Goal: Register for event/course: Register for event/course

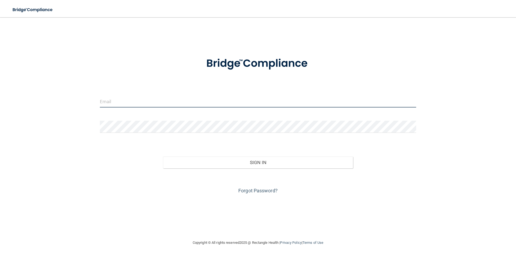
type input "[EMAIL_ADDRESS][DOMAIN_NAME]"
click at [171, 101] on input "[EMAIL_ADDRESS][DOMAIN_NAME]" at bounding box center [258, 102] width 317 height 12
drag, startPoint x: 177, startPoint y: 105, endPoint x: 60, endPoint y: 110, distance: 116.7
click at [60, 110] on div "[EMAIL_ADDRESS][DOMAIN_NAME] Invalid email/password. You don't have permission …" at bounding box center [258, 129] width 494 height 212
type input "[EMAIL_ADDRESS][DOMAIN_NAME]"
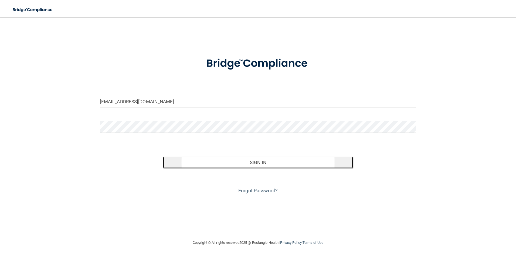
click at [251, 163] on button "Sign In" at bounding box center [258, 163] width 190 height 12
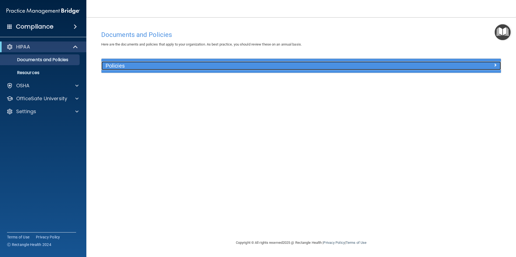
click at [486, 67] on div at bounding box center [451, 65] width 100 height 6
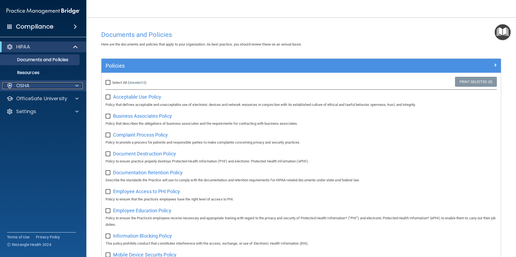
click at [36, 83] on div "OSHA" at bounding box center [35, 86] width 67 height 6
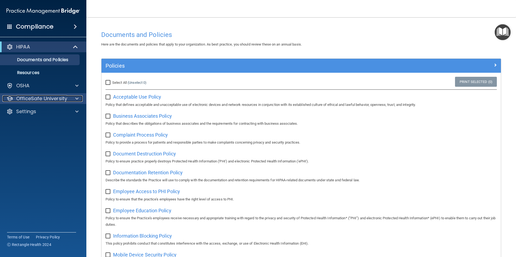
click at [41, 101] on p "OfficeSafe University" at bounding box center [41, 99] width 51 height 6
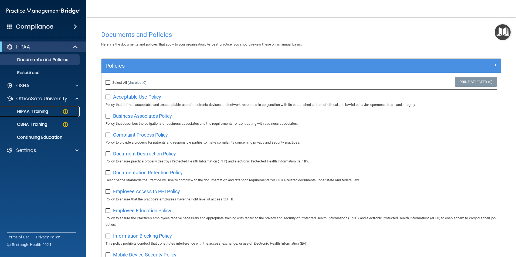
click at [41, 110] on p "HIPAA Training" at bounding box center [26, 111] width 45 height 5
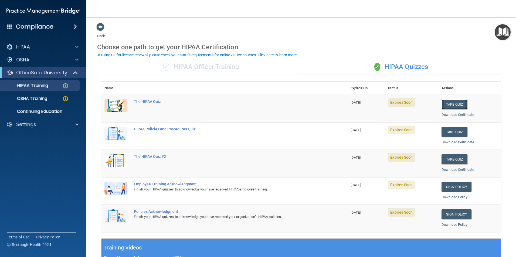
click at [453, 104] on button "Take Quiz" at bounding box center [454, 105] width 26 height 10
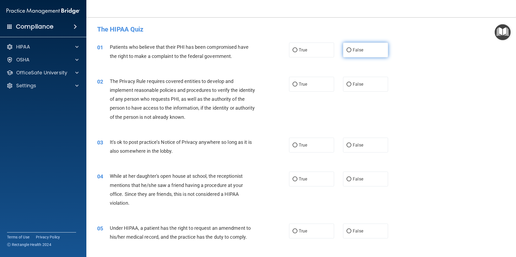
click at [353, 49] on span "False" at bounding box center [358, 49] width 11 height 5
click at [350, 49] on input "False" at bounding box center [348, 50] width 5 height 4
radio input "true"
click at [317, 83] on label "True" at bounding box center [311, 84] width 45 height 15
click at [297, 83] on input "True" at bounding box center [294, 85] width 5 height 4
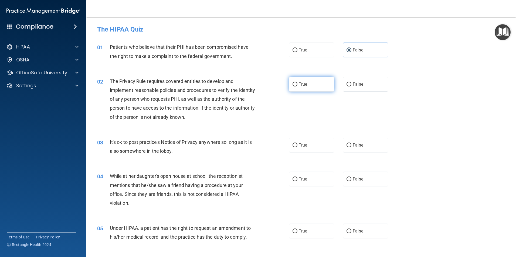
radio input "true"
click at [349, 148] on label "False" at bounding box center [365, 145] width 45 height 15
click at [349, 148] on input "False" at bounding box center [348, 146] width 5 height 4
radio input "true"
click at [310, 177] on label "True" at bounding box center [311, 179] width 45 height 15
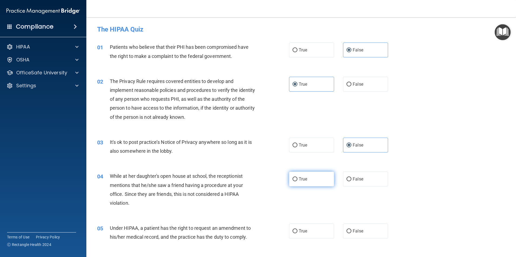
click at [297, 178] on input "True" at bounding box center [294, 180] width 5 height 4
radio input "true"
click at [309, 233] on label "True" at bounding box center [311, 231] width 45 height 15
click at [297, 233] on input "True" at bounding box center [294, 232] width 5 height 4
radio input "true"
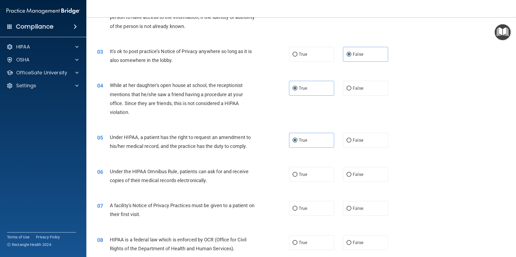
scroll to position [135, 0]
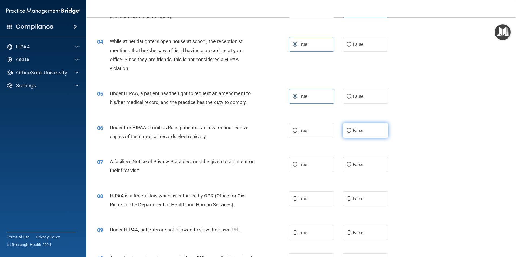
click at [348, 131] on input "False" at bounding box center [348, 131] width 5 height 4
radio input "true"
click at [317, 164] on label "True" at bounding box center [311, 164] width 45 height 15
click at [297, 164] on input "True" at bounding box center [294, 165] width 5 height 4
radio input "true"
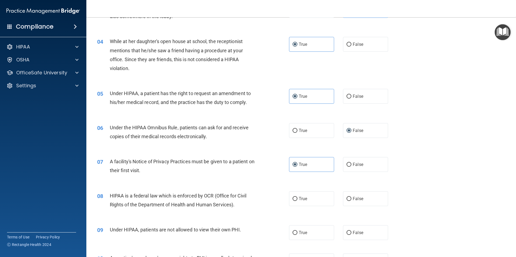
drag, startPoint x: 352, startPoint y: 203, endPoint x: 352, endPoint y: 213, distance: 10.0
click at [352, 202] on label "False" at bounding box center [365, 199] width 45 height 15
click at [351, 201] on input "False" at bounding box center [348, 199] width 5 height 4
radio input "true"
click at [355, 232] on span "False" at bounding box center [358, 232] width 11 height 5
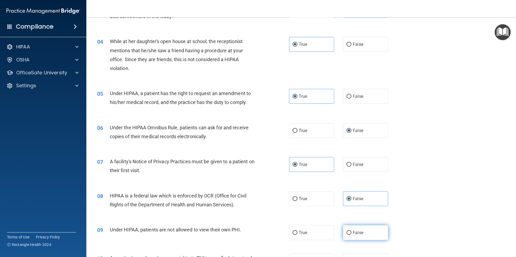
click at [351, 232] on input "False" at bounding box center [348, 233] width 5 height 4
radio input "true"
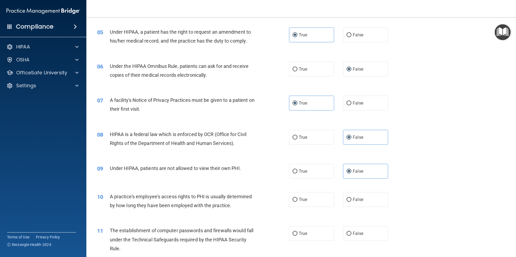
scroll to position [216, 0]
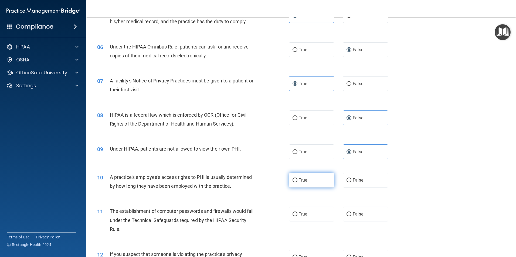
click at [317, 183] on label "True" at bounding box center [311, 180] width 45 height 15
click at [297, 183] on input "True" at bounding box center [294, 181] width 5 height 4
radio input "true"
click at [358, 215] on span "False" at bounding box center [358, 214] width 11 height 5
click at [351, 215] on input "False" at bounding box center [348, 215] width 5 height 4
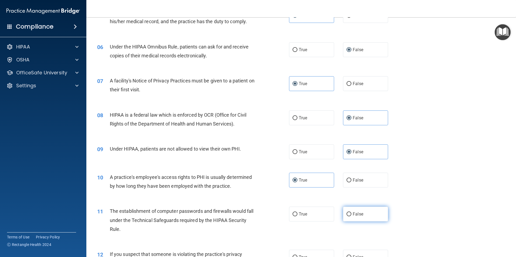
radio input "true"
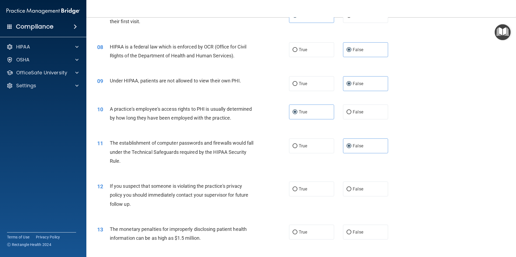
scroll to position [297, 0]
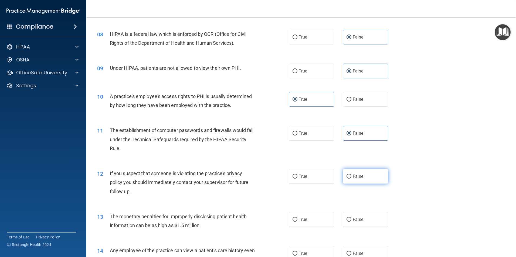
click at [353, 181] on label "False" at bounding box center [365, 176] width 45 height 15
click at [351, 179] on input "False" at bounding box center [348, 177] width 5 height 4
radio input "true"
click at [313, 223] on label "True" at bounding box center [311, 219] width 45 height 15
click at [297, 222] on input "True" at bounding box center [294, 220] width 5 height 4
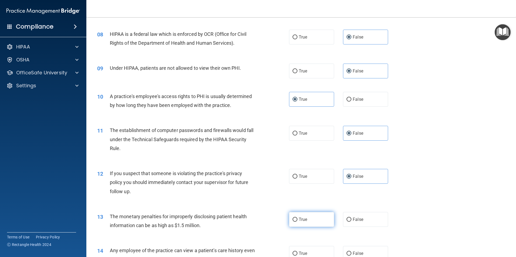
radio input "true"
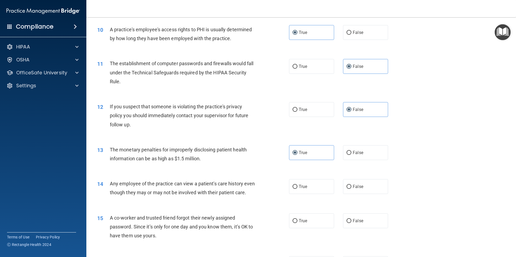
scroll to position [378, 0]
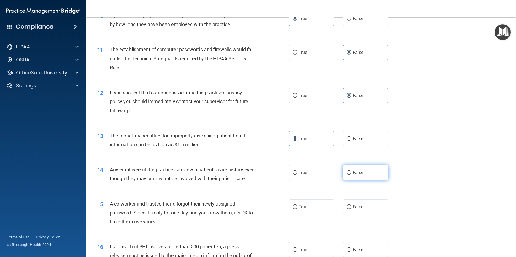
click at [350, 178] on label "False" at bounding box center [365, 172] width 45 height 15
click at [350, 175] on input "False" at bounding box center [348, 173] width 5 height 4
radio input "true"
click at [363, 215] on label "False" at bounding box center [365, 207] width 45 height 15
click at [351, 209] on input "False" at bounding box center [348, 207] width 5 height 4
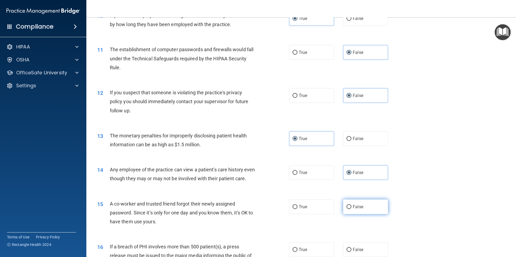
radio input "true"
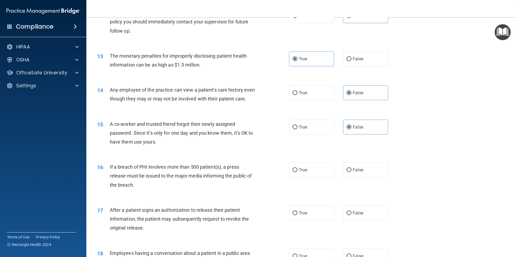
scroll to position [459, 0]
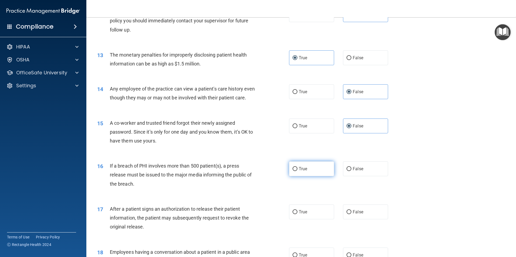
click at [316, 176] on label "True" at bounding box center [311, 169] width 45 height 15
click at [297, 171] on input "True" at bounding box center [294, 169] width 5 height 4
radio input "true"
click at [361, 220] on label "False" at bounding box center [365, 212] width 45 height 15
click at [351, 215] on input "False" at bounding box center [348, 212] width 5 height 4
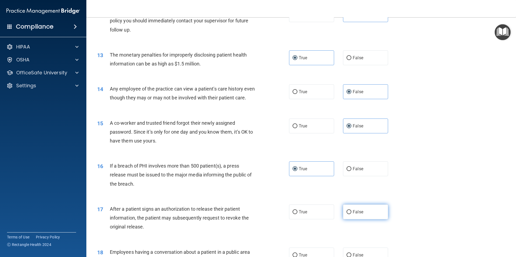
radio input "true"
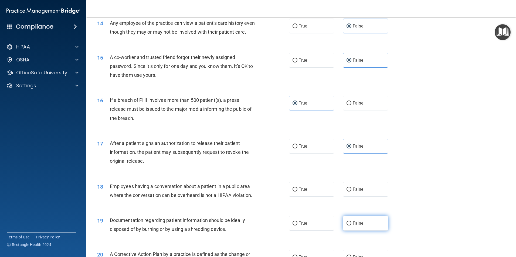
scroll to position [540, 0]
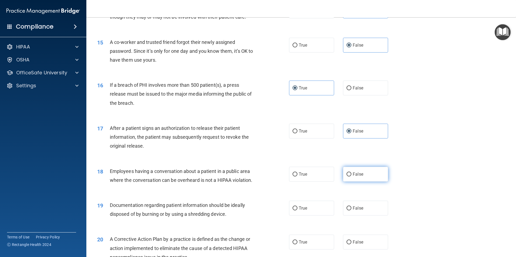
click at [353, 182] on label "False" at bounding box center [365, 174] width 45 height 15
click at [351, 177] on input "False" at bounding box center [348, 175] width 5 height 4
radio input "true"
click at [316, 216] on label "True" at bounding box center [311, 208] width 45 height 15
click at [297, 211] on input "True" at bounding box center [294, 209] width 5 height 4
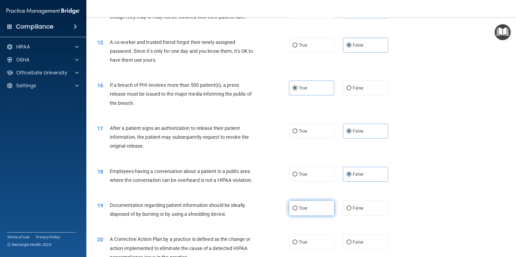
radio input "true"
click at [366, 248] on label "False" at bounding box center [365, 242] width 45 height 15
click at [351, 245] on input "False" at bounding box center [348, 243] width 5 height 4
radio input "true"
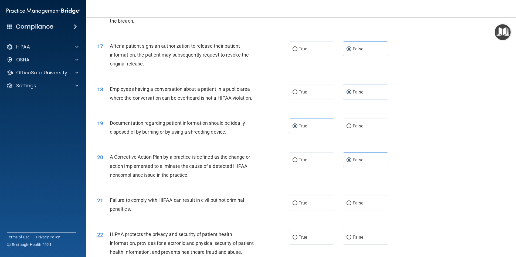
scroll to position [648, 0]
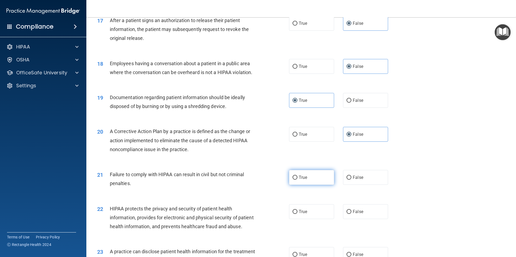
click at [304, 185] on label "True" at bounding box center [311, 177] width 45 height 15
click at [297, 180] on input "True" at bounding box center [294, 178] width 5 height 4
radio input "true"
click at [347, 214] on input "False" at bounding box center [348, 212] width 5 height 4
radio input "true"
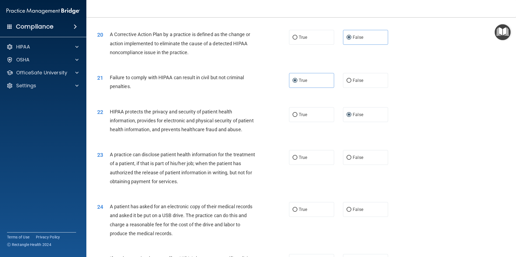
scroll to position [756, 0]
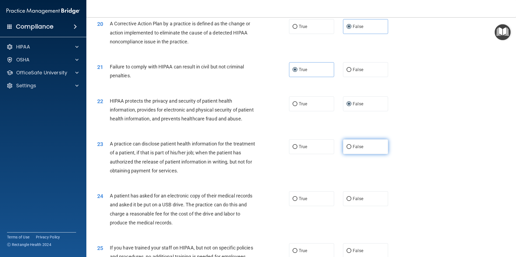
click at [369, 154] on label "False" at bounding box center [365, 147] width 45 height 15
click at [351, 149] on input "False" at bounding box center [348, 147] width 5 height 4
radio input "true"
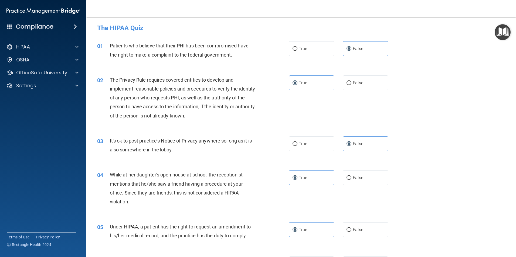
scroll to position [0, 0]
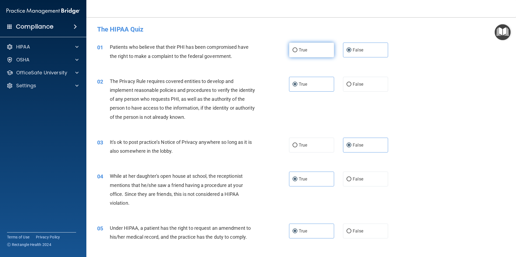
click at [308, 54] on label "True" at bounding box center [311, 50] width 45 height 15
click at [297, 52] on input "True" at bounding box center [294, 50] width 5 height 4
radio input "true"
radio input "false"
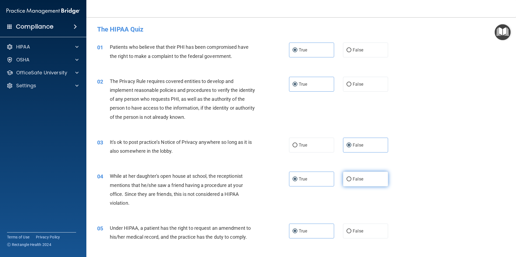
click at [356, 180] on span "False" at bounding box center [358, 179] width 11 height 5
click at [351, 180] on input "False" at bounding box center [348, 180] width 5 height 4
radio input "true"
radio input "false"
click at [356, 232] on span "False" at bounding box center [358, 231] width 11 height 5
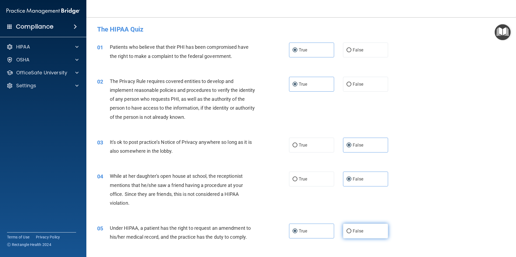
click at [351, 232] on input "False" at bounding box center [348, 232] width 5 height 4
radio input "true"
radio input "false"
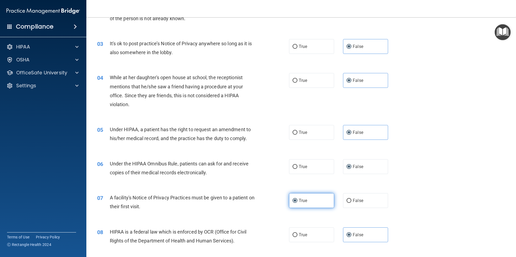
scroll to position [108, 0]
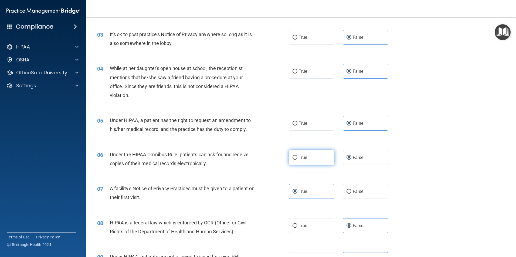
click at [316, 161] on label "True" at bounding box center [311, 157] width 45 height 15
click at [297, 160] on input "True" at bounding box center [294, 158] width 5 height 4
radio input "true"
radio input "false"
click at [313, 228] on label "True" at bounding box center [311, 226] width 45 height 15
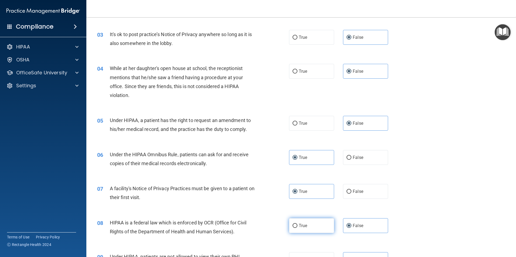
click at [297, 228] on input "True" at bounding box center [294, 226] width 5 height 4
radio input "true"
radio input "false"
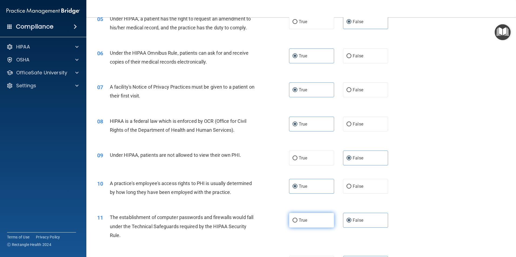
scroll to position [243, 0]
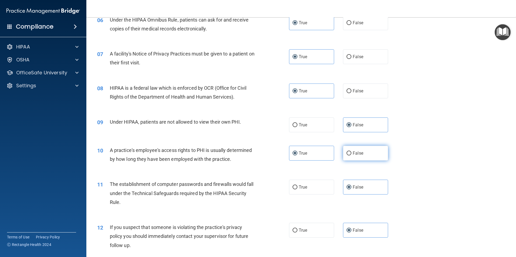
click at [364, 153] on label "False" at bounding box center [365, 153] width 45 height 15
click at [351, 153] on input "False" at bounding box center [348, 154] width 5 height 4
radio input "true"
radio input "false"
click at [299, 189] on span "True" at bounding box center [303, 187] width 8 height 5
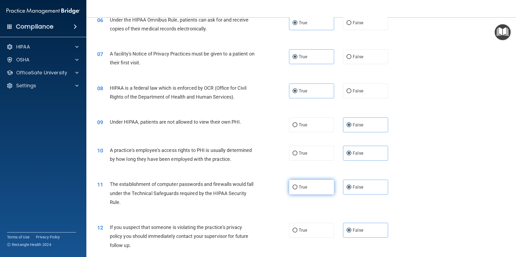
click at [297, 189] on input "True" at bounding box center [294, 188] width 5 height 4
radio input "true"
radio input "false"
click at [304, 236] on label "True" at bounding box center [311, 230] width 45 height 15
click at [297, 233] on input "True" at bounding box center [294, 231] width 5 height 4
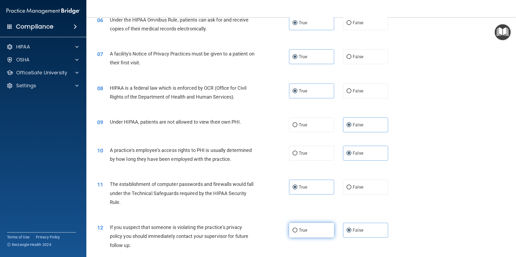
radio input "true"
radio input "false"
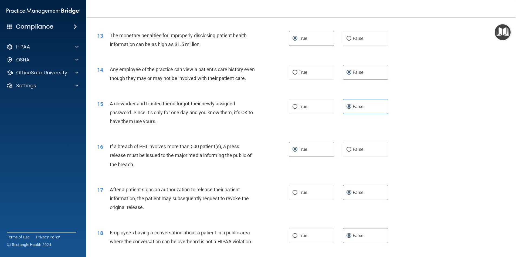
scroll to position [486, 0]
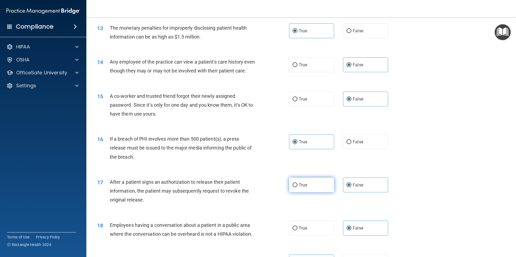
click at [314, 193] on label "True" at bounding box center [311, 185] width 45 height 15
click at [297, 188] on input "True" at bounding box center [294, 185] width 5 height 4
radio input "true"
radio input "false"
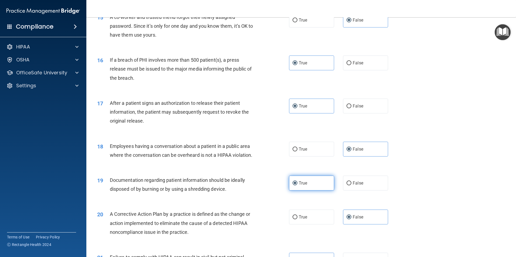
scroll to position [567, 0]
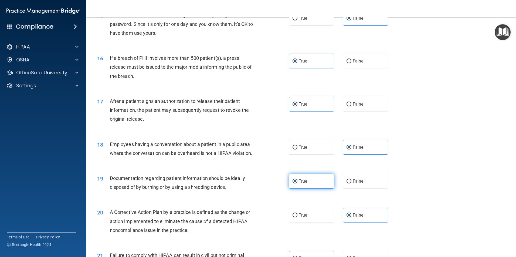
click at [316, 189] on label "True" at bounding box center [311, 181] width 45 height 15
click at [297, 184] on input "True" at bounding box center [294, 182] width 5 height 4
click at [317, 223] on label "True" at bounding box center [311, 215] width 45 height 15
click at [297, 218] on input "True" at bounding box center [294, 216] width 5 height 4
radio input "true"
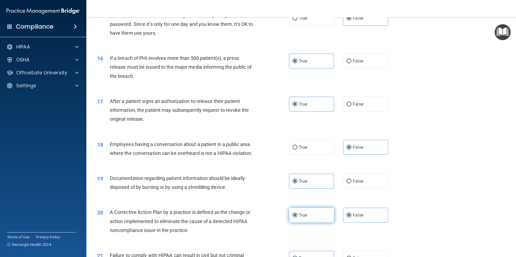
radio input "false"
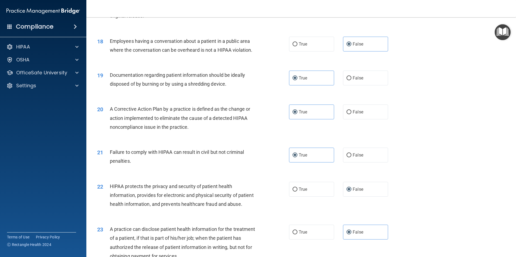
scroll to position [675, 0]
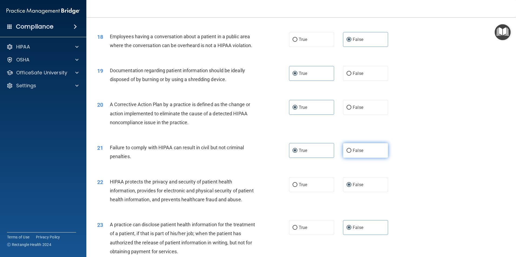
click at [346, 158] on label "False" at bounding box center [365, 150] width 45 height 15
click at [346, 153] on input "False" at bounding box center [348, 151] width 5 height 4
radio input "true"
radio input "false"
click at [321, 192] on label "True" at bounding box center [311, 185] width 45 height 15
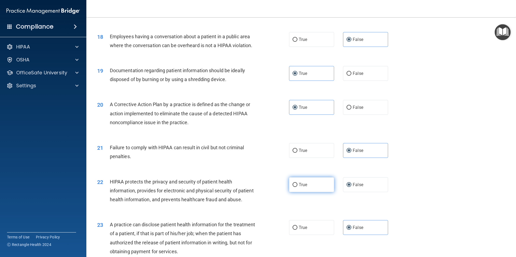
click at [297, 187] on input "True" at bounding box center [294, 185] width 5 height 4
radio input "true"
radio input "false"
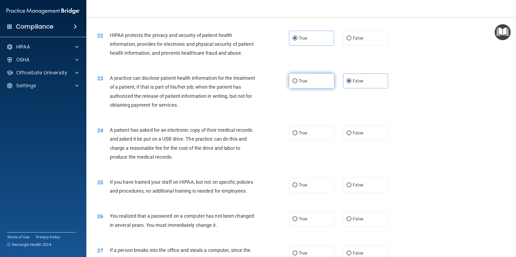
scroll to position [836, 0]
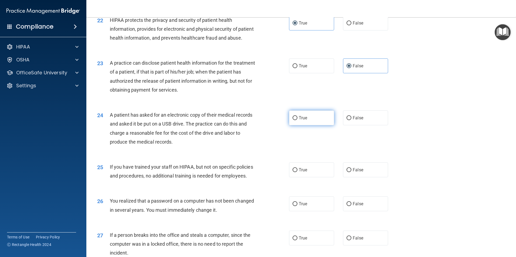
click at [305, 125] on label "True" at bounding box center [311, 118] width 45 height 15
click at [297, 120] on input "True" at bounding box center [294, 118] width 5 height 4
radio input "true"
click at [355, 173] on span "False" at bounding box center [358, 170] width 11 height 5
click at [351, 172] on input "False" at bounding box center [348, 170] width 5 height 4
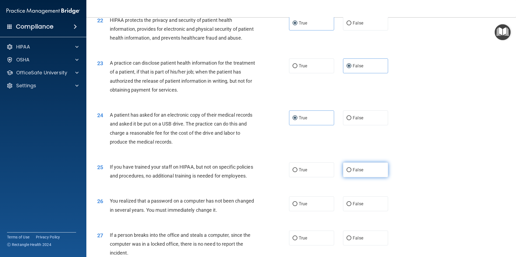
radio input "true"
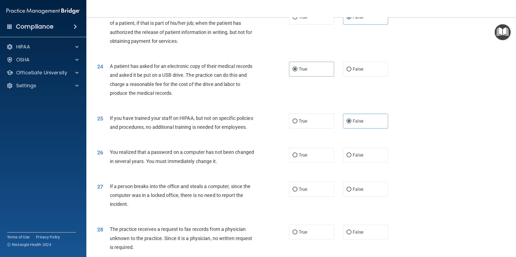
scroll to position [917, 0]
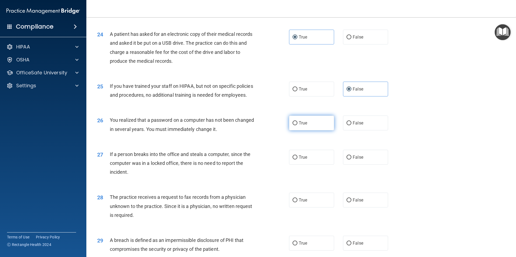
click at [316, 131] on label "True" at bounding box center [311, 123] width 45 height 15
click at [297, 125] on input "True" at bounding box center [294, 123] width 5 height 4
radio input "true"
click at [353, 165] on label "False" at bounding box center [365, 157] width 45 height 15
click at [351, 160] on input "False" at bounding box center [348, 158] width 5 height 4
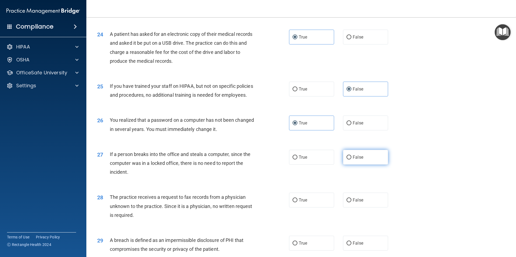
radio input "true"
click at [353, 203] on span "False" at bounding box center [358, 200] width 11 height 5
click at [351, 203] on input "False" at bounding box center [348, 201] width 5 height 4
radio input "true"
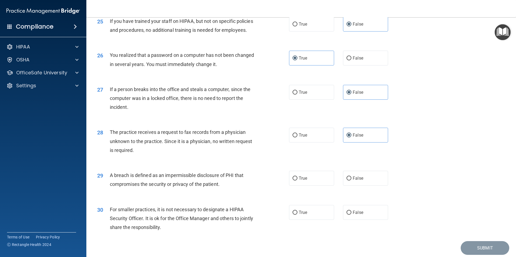
scroll to position [998, 0]
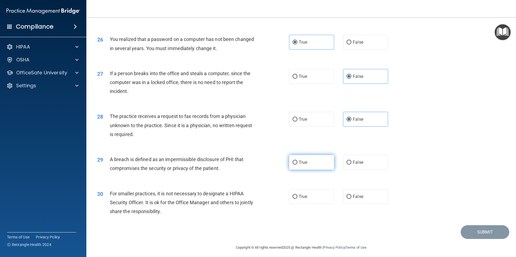
click at [315, 170] on label "True" at bounding box center [311, 162] width 45 height 15
click at [297, 165] on input "True" at bounding box center [294, 163] width 5 height 4
radio input "true"
click at [358, 204] on label "False" at bounding box center [365, 196] width 45 height 15
click at [351, 199] on input "False" at bounding box center [348, 197] width 5 height 4
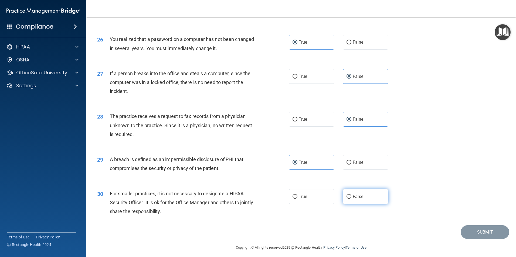
radio input "true"
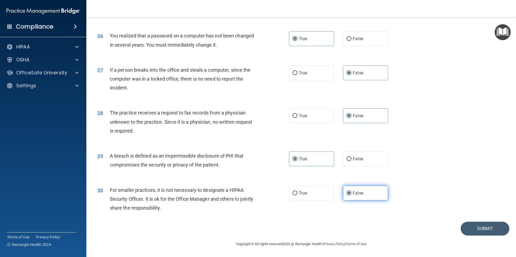
scroll to position [1029, 0]
click at [464, 230] on button "Submit" at bounding box center [485, 229] width 49 height 14
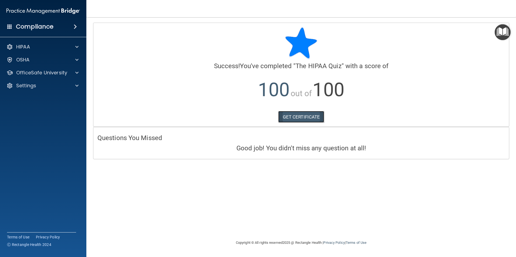
click at [304, 118] on link "GET CERTIFICATE" at bounding box center [301, 117] width 46 height 12
click at [45, 69] on div "OfficeSafe University" at bounding box center [43, 72] width 87 height 11
click at [74, 72] on div at bounding box center [75, 73] width 13 height 6
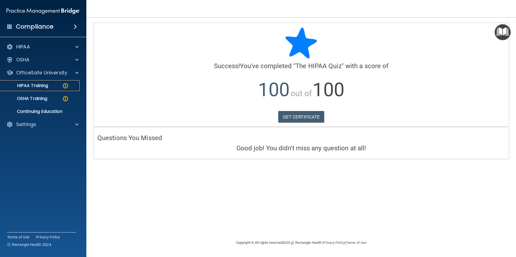
click at [50, 87] on div "HIPAA Training" at bounding box center [41, 85] width 74 height 5
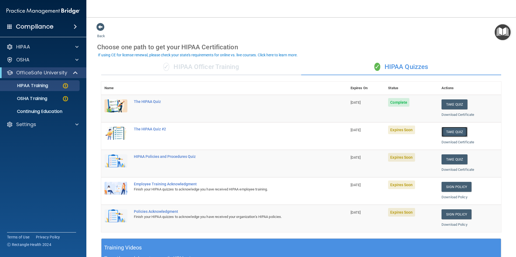
click at [450, 132] on button "Take Quiz" at bounding box center [454, 132] width 26 height 10
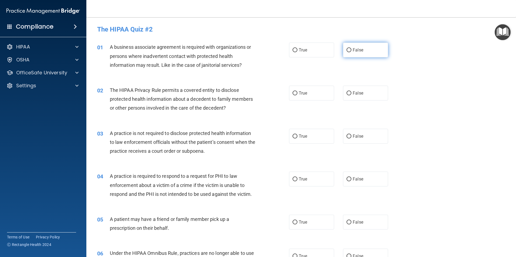
click at [358, 53] on label "False" at bounding box center [365, 50] width 45 height 15
click at [351, 52] on input "False" at bounding box center [348, 50] width 5 height 4
radio input "true"
click at [300, 96] on label "True" at bounding box center [311, 93] width 45 height 15
click at [297, 96] on input "True" at bounding box center [294, 93] width 5 height 4
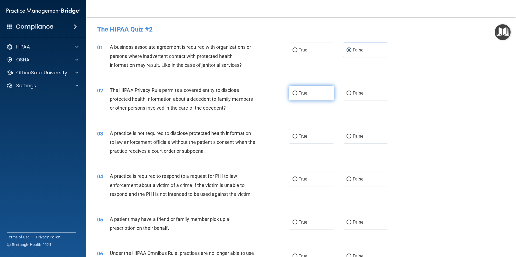
radio input "true"
click at [346, 135] on input "False" at bounding box center [348, 137] width 5 height 4
radio input "true"
drag, startPoint x: 315, startPoint y: 177, endPoint x: 318, endPoint y: 203, distance: 25.8
click at [314, 177] on label "True" at bounding box center [311, 179] width 45 height 15
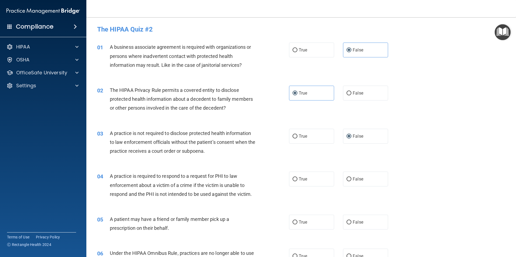
click at [297, 178] on input "True" at bounding box center [294, 180] width 5 height 4
radio input "true"
click at [318, 223] on label "True" at bounding box center [311, 222] width 45 height 15
click at [297, 223] on input "True" at bounding box center [294, 223] width 5 height 4
radio input "true"
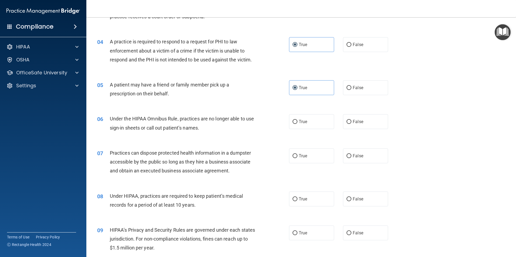
scroll to position [135, 0]
click at [353, 118] on label "False" at bounding box center [365, 121] width 45 height 15
click at [351, 120] on input "False" at bounding box center [348, 122] width 5 height 4
radio input "true"
click at [353, 154] on span "False" at bounding box center [358, 155] width 11 height 5
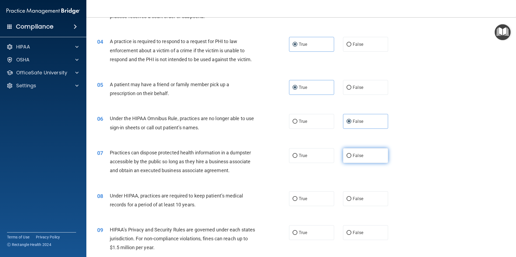
click at [351, 154] on input "False" at bounding box center [348, 156] width 5 height 4
radio input "true"
click at [354, 199] on span "False" at bounding box center [358, 198] width 11 height 5
click at [351, 199] on input "False" at bounding box center [348, 199] width 5 height 4
radio input "true"
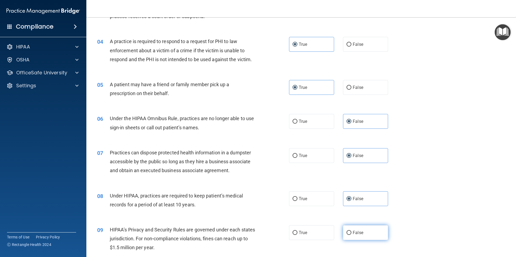
click at [359, 233] on span "False" at bounding box center [358, 232] width 11 height 5
click at [351, 233] on input "False" at bounding box center [348, 233] width 5 height 4
radio input "true"
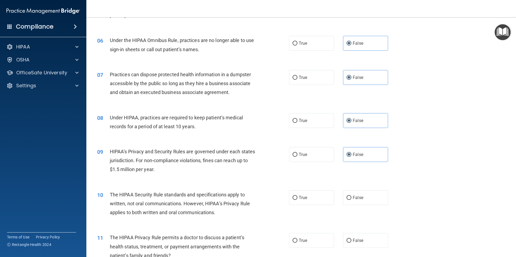
scroll to position [216, 0]
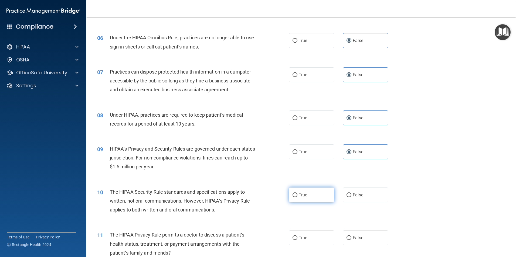
click at [320, 191] on label "True" at bounding box center [311, 195] width 45 height 15
click at [297, 193] on input "True" at bounding box center [294, 195] width 5 height 4
radio input "true"
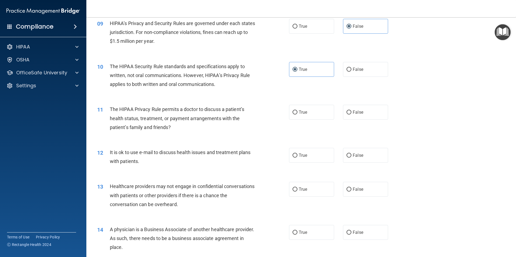
scroll to position [351, 0]
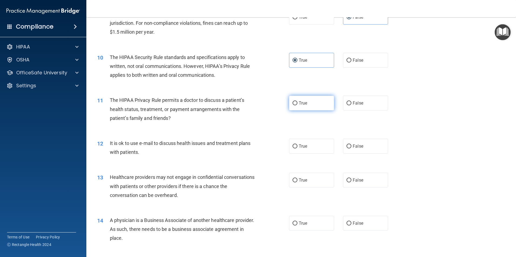
click at [321, 106] on label "True" at bounding box center [311, 103] width 45 height 15
click at [297, 106] on input "True" at bounding box center [294, 103] width 5 height 4
radio input "true"
click at [326, 149] on label "True" at bounding box center [311, 146] width 45 height 15
click at [297, 149] on input "True" at bounding box center [294, 147] width 5 height 4
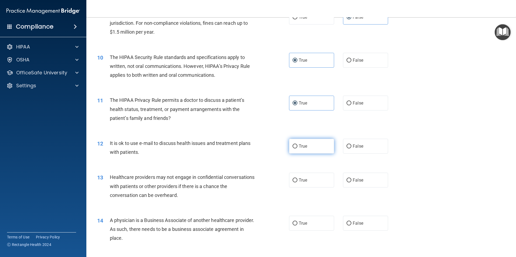
radio input "true"
click at [349, 179] on label "False" at bounding box center [365, 180] width 45 height 15
click at [349, 179] on input "False" at bounding box center [348, 181] width 5 height 4
radio input "true"
click at [354, 222] on span "False" at bounding box center [358, 223] width 11 height 5
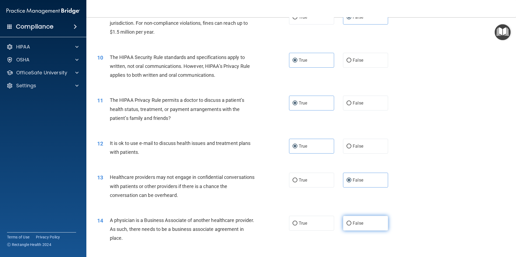
click at [351, 222] on input "False" at bounding box center [348, 224] width 5 height 4
radio input "true"
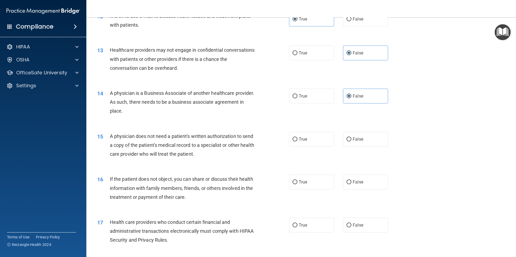
scroll to position [486, 0]
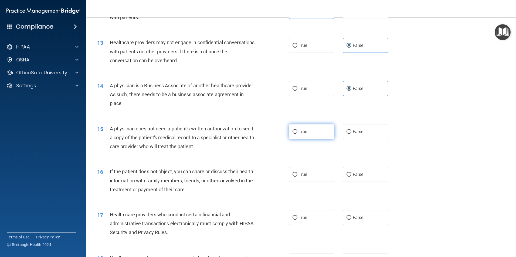
click at [320, 135] on label "True" at bounding box center [311, 131] width 45 height 15
click at [297, 134] on input "True" at bounding box center [294, 132] width 5 height 4
radio input "true"
click at [316, 177] on label "True" at bounding box center [311, 174] width 45 height 15
click at [297, 177] on input "True" at bounding box center [294, 175] width 5 height 4
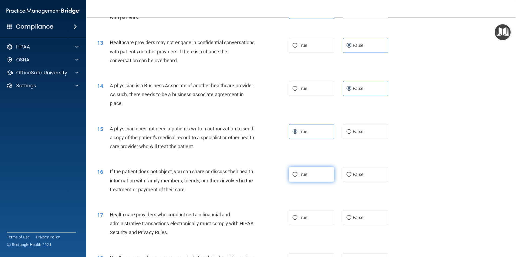
radio input "true"
click at [317, 221] on label "True" at bounding box center [311, 217] width 45 height 15
click at [297, 220] on input "True" at bounding box center [294, 218] width 5 height 4
radio input "true"
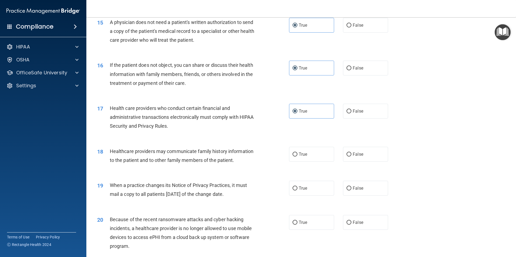
scroll to position [594, 0]
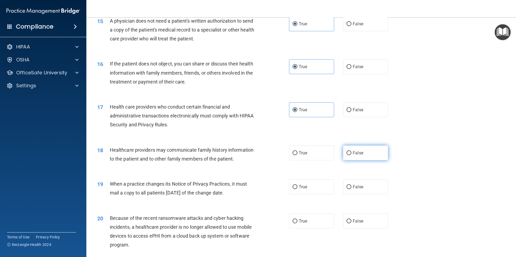
click at [347, 156] on label "False" at bounding box center [365, 153] width 45 height 15
click at [347, 155] on input "False" at bounding box center [348, 153] width 5 height 4
radio input "true"
click at [350, 189] on label "False" at bounding box center [365, 187] width 45 height 15
click at [350, 189] on input "False" at bounding box center [348, 187] width 5 height 4
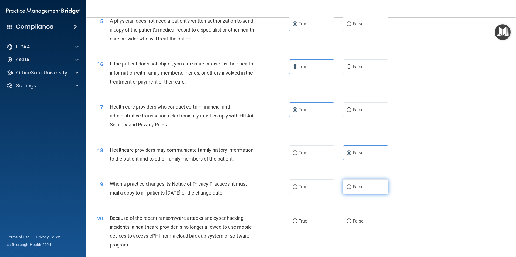
radio input "true"
click at [353, 220] on span "False" at bounding box center [358, 221] width 11 height 5
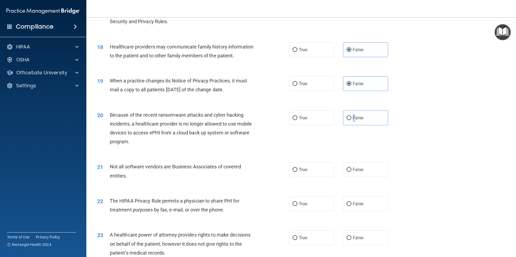
scroll to position [702, 0]
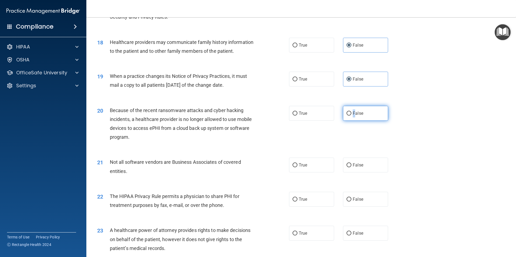
click at [346, 115] on input "False" at bounding box center [348, 114] width 5 height 4
radio input "true"
click at [306, 170] on label "True" at bounding box center [311, 165] width 45 height 15
click at [297, 168] on input "True" at bounding box center [294, 166] width 5 height 4
radio input "true"
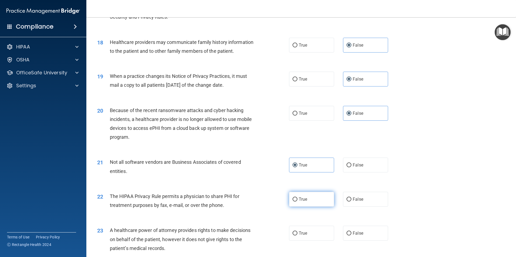
click at [310, 204] on label "True" at bounding box center [311, 199] width 45 height 15
click at [297, 202] on input "True" at bounding box center [294, 200] width 5 height 4
radio input "true"
click at [349, 231] on label "False" at bounding box center [365, 233] width 45 height 15
click at [349, 232] on input "False" at bounding box center [348, 234] width 5 height 4
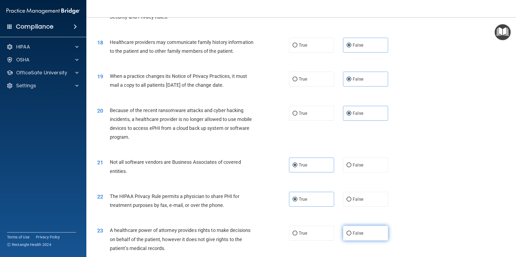
radio input "true"
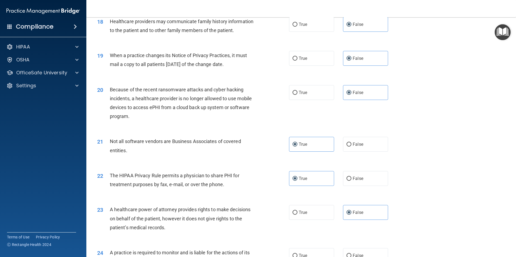
scroll to position [783, 0]
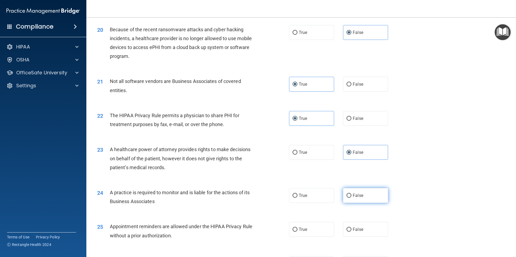
click at [348, 201] on label "False" at bounding box center [365, 195] width 45 height 15
click at [348, 198] on input "False" at bounding box center [348, 196] width 5 height 4
radio input "true"
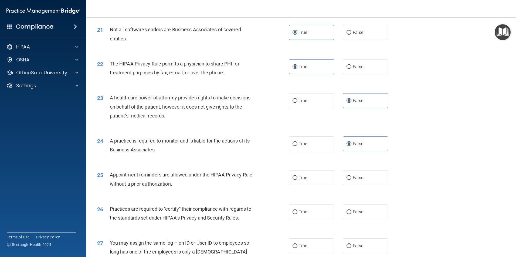
scroll to position [836, 0]
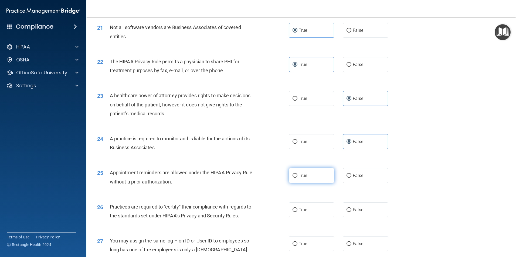
click at [308, 181] on label "True" at bounding box center [311, 175] width 45 height 15
click at [297, 178] on input "True" at bounding box center [294, 176] width 5 height 4
radio input "true"
click at [354, 213] on label "False" at bounding box center [365, 210] width 45 height 15
click at [351, 212] on input "False" at bounding box center [348, 210] width 5 height 4
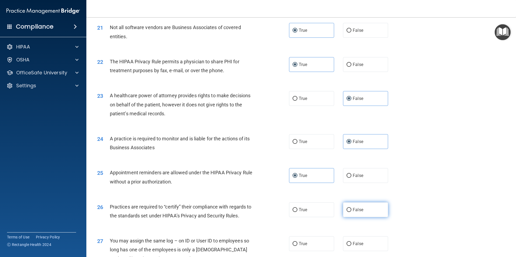
radio input "true"
click at [353, 244] on span "False" at bounding box center [358, 243] width 11 height 5
click at [351, 244] on input "False" at bounding box center [348, 244] width 5 height 4
radio input "true"
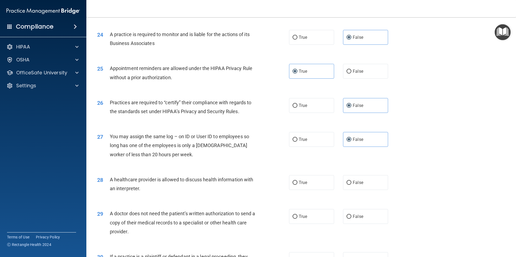
scroll to position [944, 0]
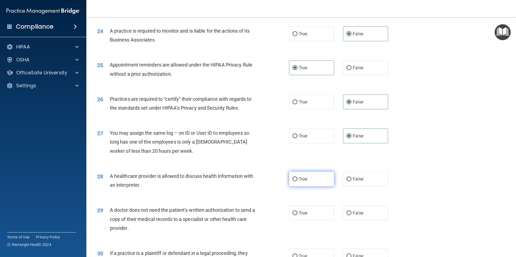
click at [320, 180] on label "True" at bounding box center [311, 179] width 45 height 15
click at [297, 180] on input "True" at bounding box center [294, 180] width 5 height 4
radio input "true"
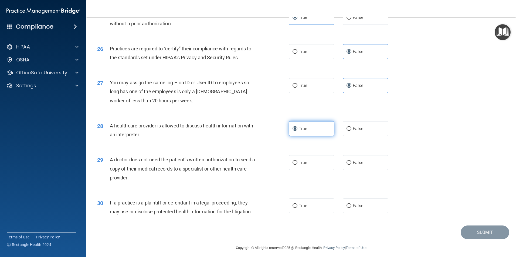
scroll to position [998, 0]
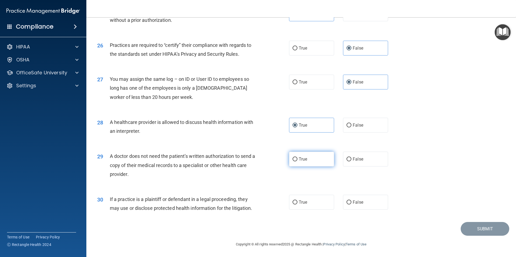
click at [320, 162] on label "True" at bounding box center [311, 159] width 45 height 15
click at [297, 162] on input "True" at bounding box center [294, 160] width 5 height 4
radio input "true"
click at [320, 202] on label "True" at bounding box center [311, 202] width 45 height 15
click at [297, 202] on input "True" at bounding box center [294, 203] width 5 height 4
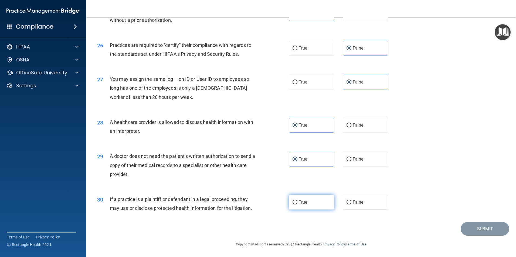
radio input "true"
click at [463, 231] on button "Submit" at bounding box center [485, 229] width 49 height 14
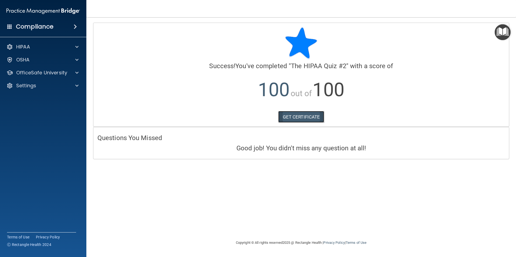
click at [290, 120] on link "GET CERTIFICATE" at bounding box center [301, 117] width 46 height 12
click at [44, 73] on p "OfficeSafe University" at bounding box center [41, 73] width 51 height 6
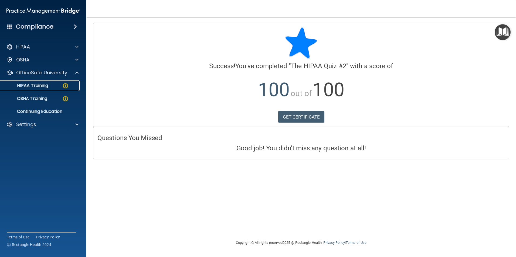
click at [47, 88] on p "HIPAA Training" at bounding box center [26, 85] width 45 height 5
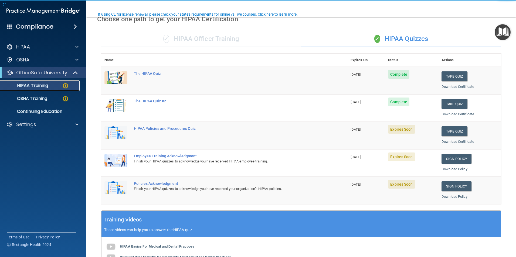
scroll to position [54, 0]
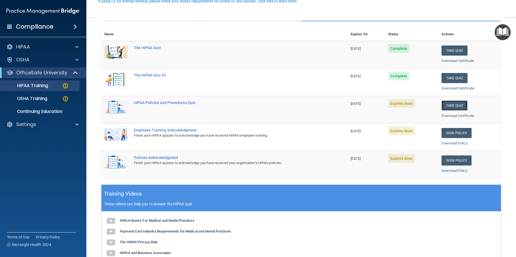
click at [457, 104] on button "Take Quiz" at bounding box center [454, 106] width 26 height 10
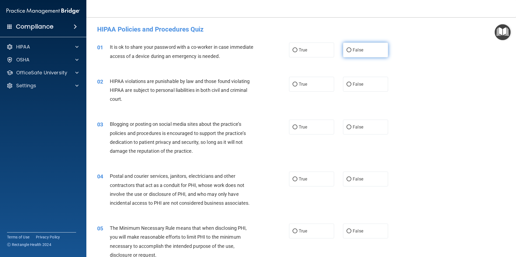
click at [359, 51] on span "False" at bounding box center [358, 49] width 11 height 5
click at [351, 51] on input "False" at bounding box center [348, 50] width 5 height 4
radio input "true"
click at [312, 85] on label "True" at bounding box center [311, 84] width 45 height 15
click at [297, 85] on input "True" at bounding box center [294, 85] width 5 height 4
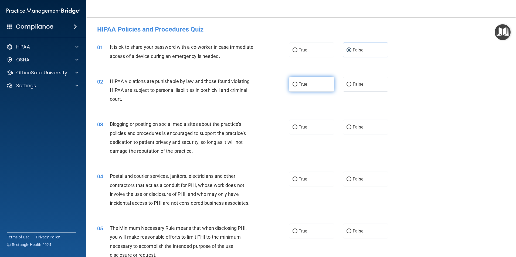
radio input "true"
drag, startPoint x: 359, startPoint y: 128, endPoint x: 353, endPoint y: 131, distance: 6.3
click at [359, 128] on span "False" at bounding box center [358, 127] width 11 height 5
click at [351, 128] on input "False" at bounding box center [348, 127] width 5 height 4
radio input "true"
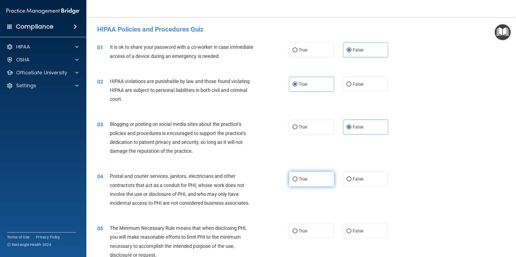
click at [315, 182] on label "True" at bounding box center [311, 179] width 45 height 15
click at [297, 182] on input "True" at bounding box center [294, 180] width 5 height 4
radio input "true"
click at [315, 233] on label "True" at bounding box center [311, 231] width 45 height 15
click at [297, 233] on input "True" at bounding box center [294, 232] width 5 height 4
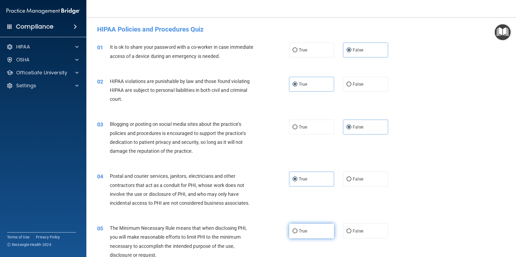
radio input "true"
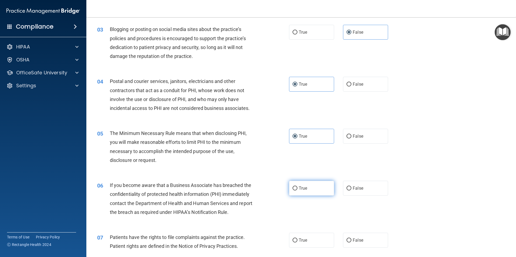
scroll to position [108, 0]
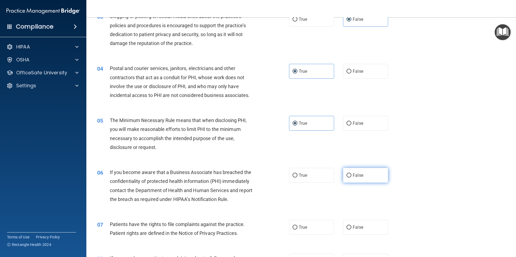
click at [357, 178] on label "False" at bounding box center [365, 175] width 45 height 15
click at [351, 178] on input "False" at bounding box center [348, 176] width 5 height 4
radio input "true"
click at [308, 227] on label "True" at bounding box center [311, 227] width 45 height 15
click at [297, 227] on input "True" at bounding box center [294, 228] width 5 height 4
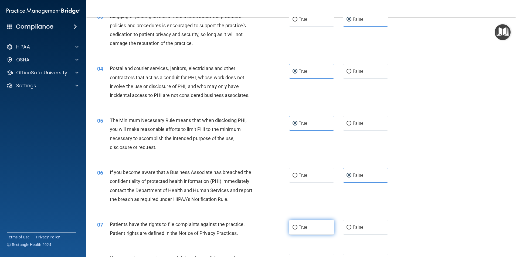
radio input "true"
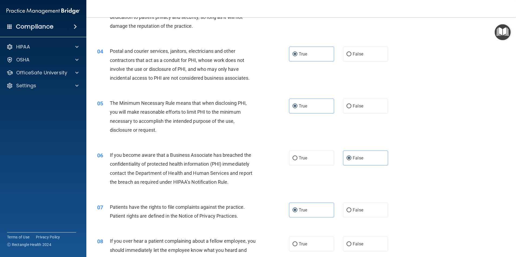
scroll to position [189, 0]
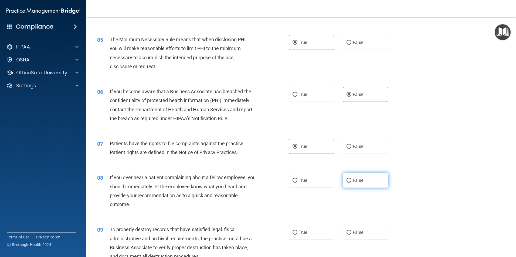
click at [347, 182] on input "False" at bounding box center [348, 181] width 5 height 4
radio input "true"
click at [354, 232] on span "False" at bounding box center [358, 232] width 11 height 5
click at [351, 232] on input "False" at bounding box center [348, 233] width 5 height 4
radio input "true"
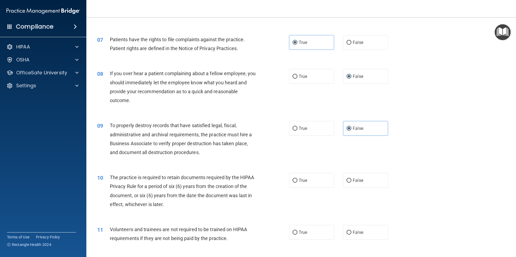
scroll to position [297, 0]
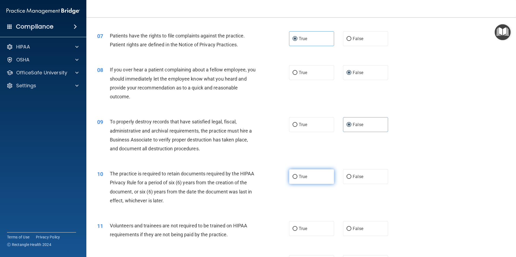
click at [319, 181] on label "True" at bounding box center [311, 176] width 45 height 15
click at [297, 179] on input "True" at bounding box center [294, 177] width 5 height 4
radio input "true"
click at [353, 233] on label "False" at bounding box center [365, 229] width 45 height 15
click at [351, 231] on input "False" at bounding box center [348, 229] width 5 height 4
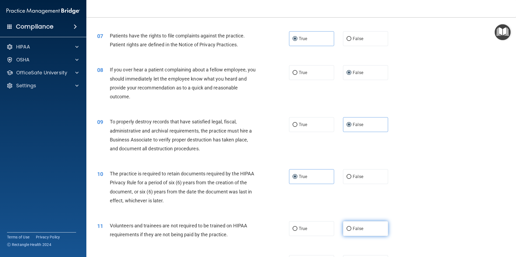
radio input "true"
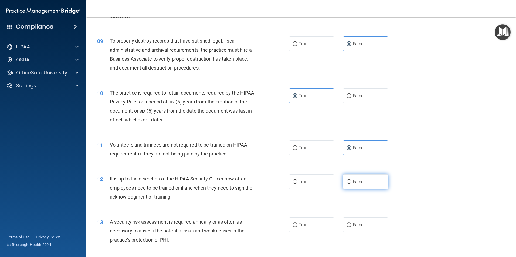
click at [346, 185] on label "False" at bounding box center [365, 182] width 45 height 15
click at [346, 184] on input "False" at bounding box center [348, 182] width 5 height 4
radio input "true"
click at [353, 224] on span "False" at bounding box center [358, 225] width 11 height 5
click at [351, 224] on input "False" at bounding box center [348, 225] width 5 height 4
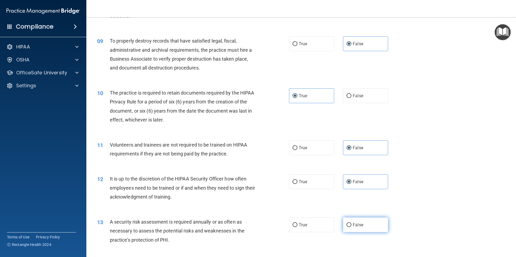
radio input "true"
drag, startPoint x: 325, startPoint y: 224, endPoint x: 321, endPoint y: 224, distance: 3.8
click at [324, 224] on label "True" at bounding box center [311, 225] width 45 height 15
click at [297, 224] on input "True" at bounding box center [294, 225] width 5 height 4
radio input "true"
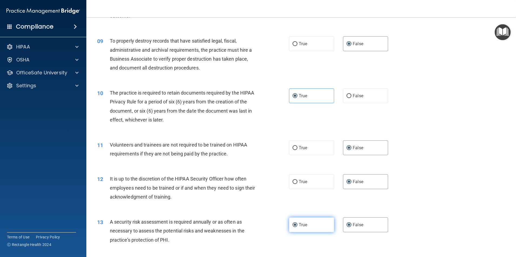
radio input "false"
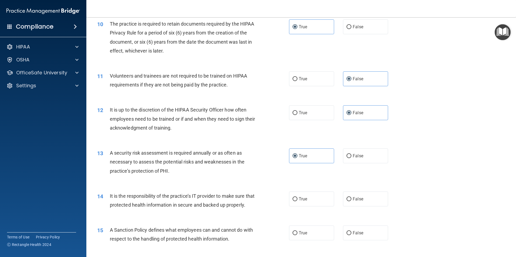
scroll to position [459, 0]
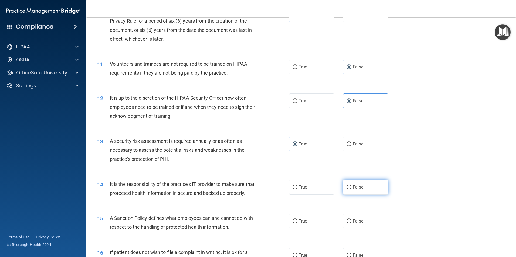
click at [349, 190] on label "False" at bounding box center [365, 187] width 45 height 15
click at [349, 190] on input "False" at bounding box center [348, 188] width 5 height 4
radio input "true"
click at [353, 224] on span "False" at bounding box center [358, 221] width 11 height 5
click at [351, 224] on input "False" at bounding box center [348, 222] width 5 height 4
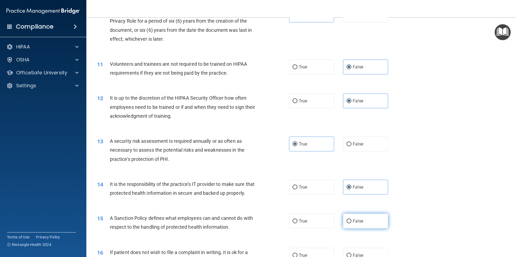
radio input "true"
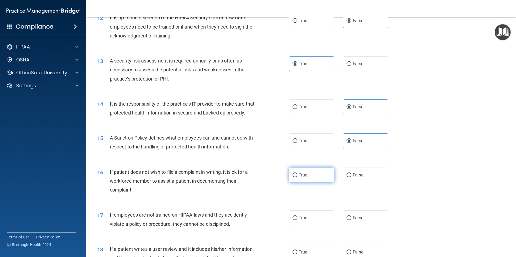
scroll to position [540, 0]
click at [312, 182] on label "True" at bounding box center [311, 174] width 45 height 15
click at [297, 177] on input "True" at bounding box center [294, 175] width 5 height 4
radio input "true"
click at [350, 225] on label "False" at bounding box center [365, 217] width 45 height 15
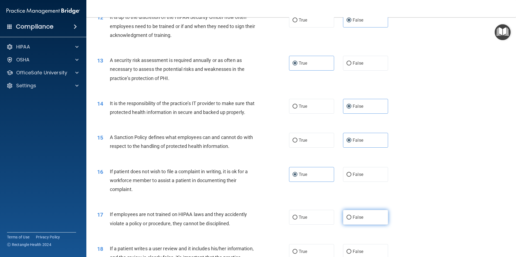
click at [350, 220] on input "False" at bounding box center [348, 218] width 5 height 4
radio input "true"
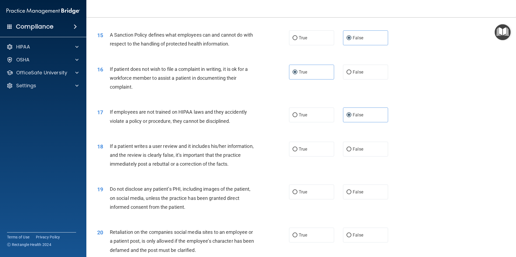
scroll to position [648, 0]
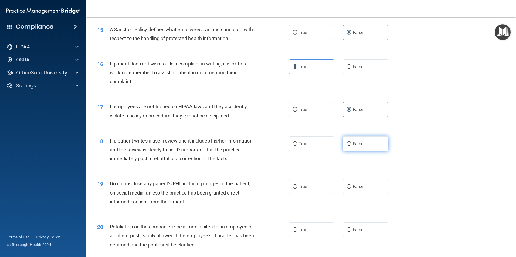
click at [355, 151] on label "False" at bounding box center [365, 144] width 45 height 15
click at [351, 146] on input "False" at bounding box center [348, 144] width 5 height 4
radio input "true"
click at [309, 194] on label "True" at bounding box center [311, 186] width 45 height 15
click at [297, 189] on input "True" at bounding box center [294, 187] width 5 height 4
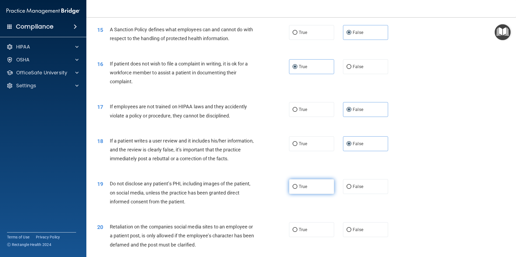
radio input "true"
click at [350, 237] on label "False" at bounding box center [365, 230] width 45 height 15
click at [350, 232] on input "False" at bounding box center [348, 230] width 5 height 4
radio input "true"
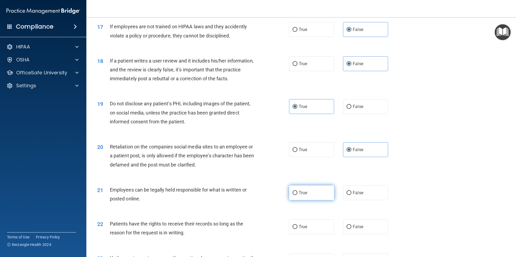
scroll to position [729, 0]
click at [309, 200] on label "True" at bounding box center [311, 192] width 45 height 15
click at [297, 195] on input "True" at bounding box center [294, 193] width 5 height 4
radio input "true"
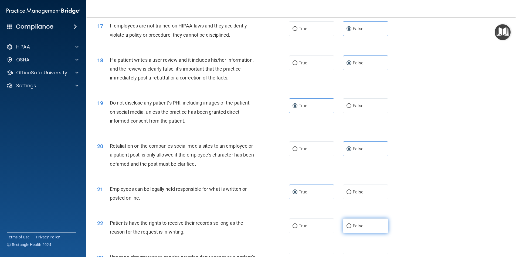
click at [346, 229] on input "False" at bounding box center [348, 226] width 5 height 4
radio input "true"
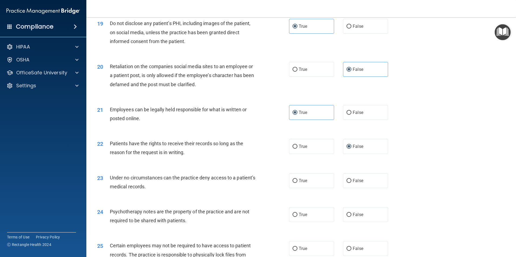
scroll to position [809, 0]
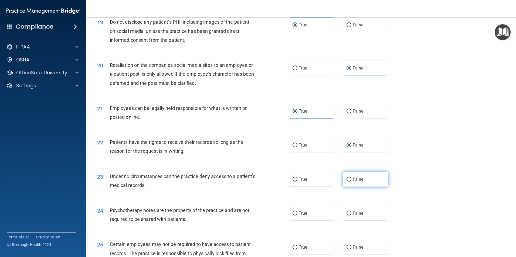
click at [345, 187] on label "False" at bounding box center [365, 179] width 45 height 15
click at [346, 182] on input "False" at bounding box center [348, 180] width 5 height 4
radio input "true"
click at [317, 221] on label "True" at bounding box center [311, 213] width 45 height 15
click at [297, 216] on input "True" at bounding box center [294, 214] width 5 height 4
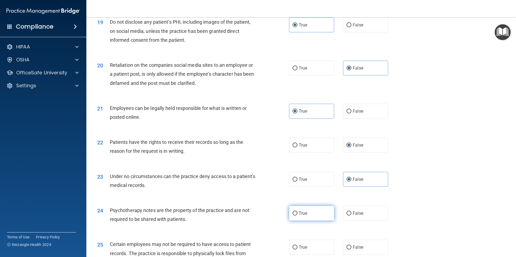
radio input "true"
click at [316, 251] on label "True" at bounding box center [311, 247] width 45 height 15
click at [297, 250] on input "True" at bounding box center [294, 248] width 5 height 4
radio input "true"
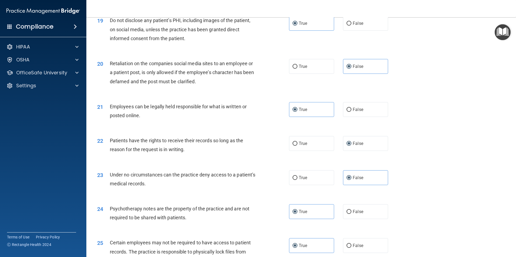
scroll to position [919, 0]
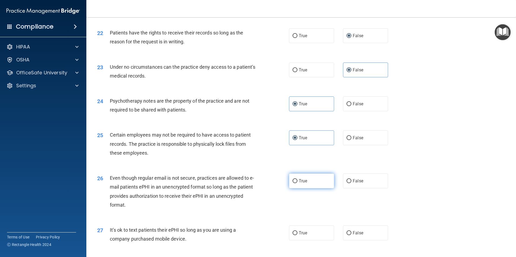
click at [315, 189] on label "True" at bounding box center [311, 181] width 45 height 15
click at [297, 183] on input "True" at bounding box center [294, 181] width 5 height 4
radio input "true"
click at [346, 236] on input "False" at bounding box center [348, 234] width 5 height 4
radio input "true"
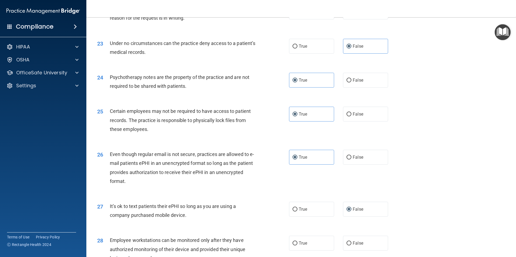
scroll to position [1000, 0]
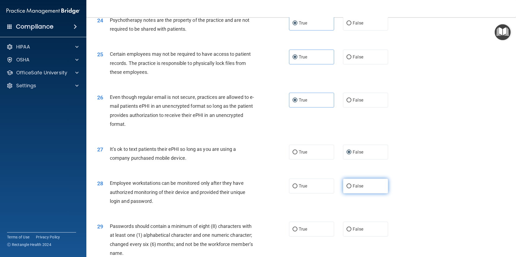
click at [346, 189] on input "False" at bounding box center [348, 187] width 5 height 4
radio input "true"
click at [319, 237] on label "True" at bounding box center [311, 229] width 45 height 15
click at [297, 232] on input "True" at bounding box center [294, 230] width 5 height 4
radio input "true"
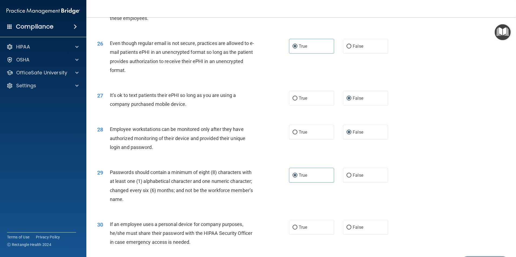
drag, startPoint x: 361, startPoint y: 235, endPoint x: 328, endPoint y: 221, distance: 35.8
click at [360, 235] on label "False" at bounding box center [365, 227] width 45 height 15
click at [351, 230] on input "False" at bounding box center [348, 228] width 5 height 4
radio input "true"
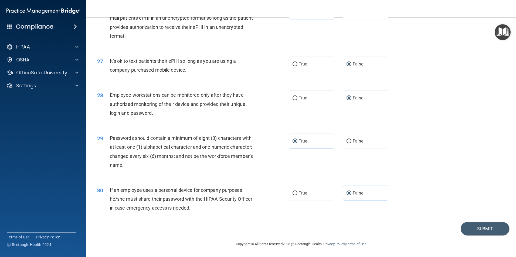
scroll to position [1097, 0]
click at [474, 230] on button "Submit" at bounding box center [485, 229] width 49 height 14
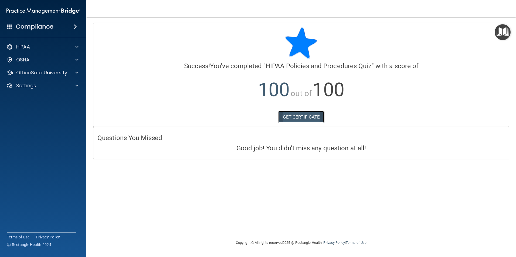
click at [289, 115] on link "GET CERTIFICATE" at bounding box center [301, 117] width 46 height 12
click at [51, 74] on p "OfficeSafe University" at bounding box center [41, 73] width 51 height 6
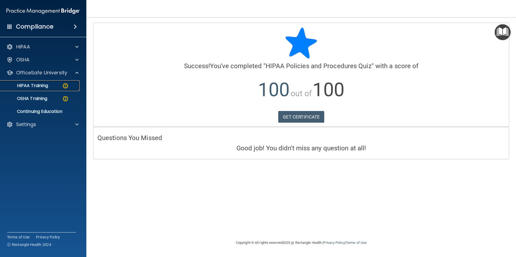
click at [55, 86] on div "HIPAA Training" at bounding box center [41, 85] width 74 height 5
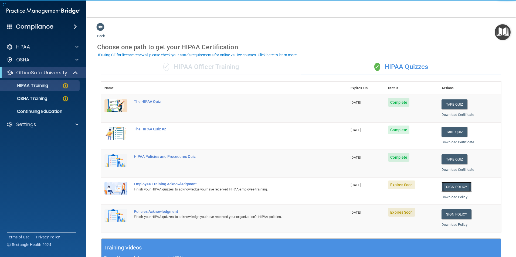
click at [454, 190] on link "Sign Policy" at bounding box center [456, 187] width 30 height 10
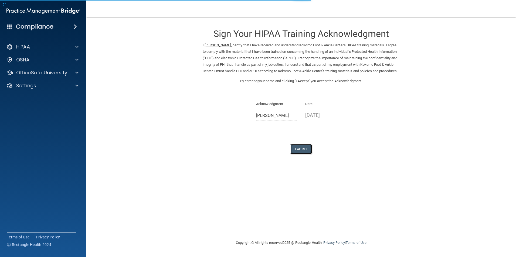
click at [301, 154] on button "I Agree" at bounding box center [301, 149] width 22 height 10
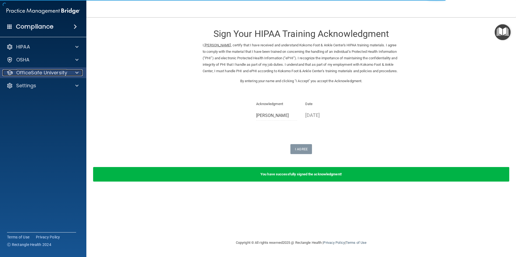
click at [28, 72] on p "OfficeSafe University" at bounding box center [41, 73] width 51 height 6
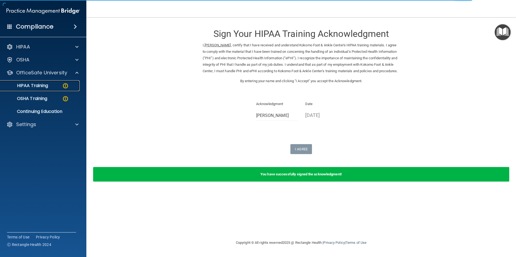
click at [47, 90] on link "HIPAA Training" at bounding box center [37, 85] width 85 height 11
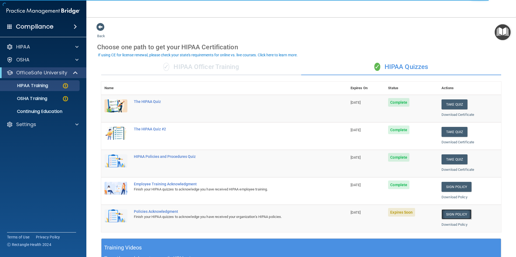
click at [448, 217] on link "Sign Policy" at bounding box center [456, 215] width 30 height 10
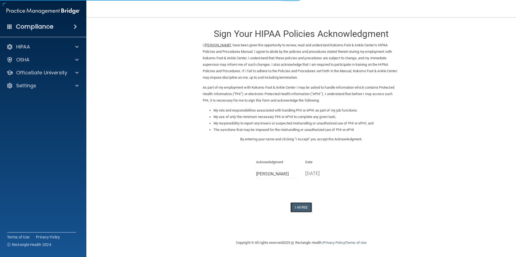
click at [301, 207] on button "I Agree" at bounding box center [301, 208] width 22 height 10
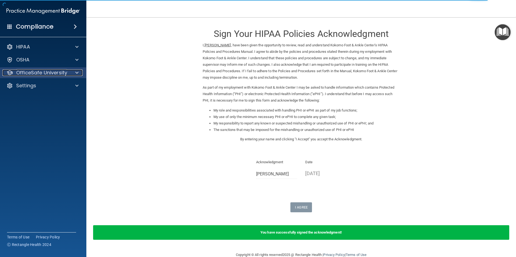
click at [62, 70] on p "OfficeSafe University" at bounding box center [41, 73] width 51 height 6
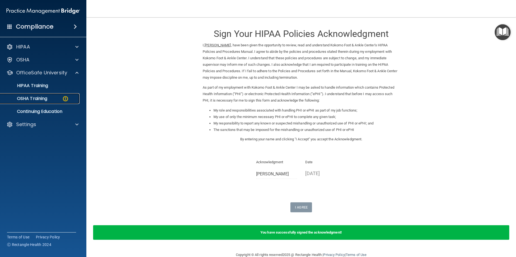
click at [57, 99] on div "OSHA Training" at bounding box center [41, 98] width 74 height 5
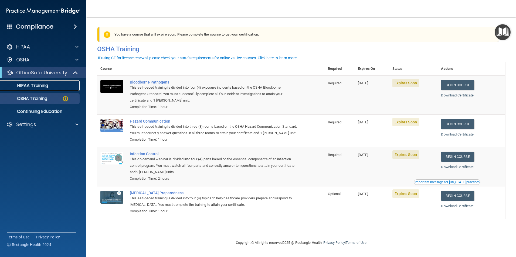
click at [39, 85] on p "HIPAA Training" at bounding box center [26, 85] width 45 height 5
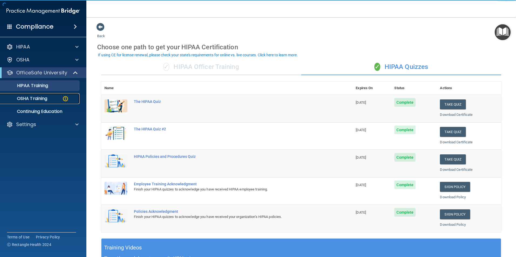
click at [26, 98] on p "OSHA Training" at bounding box center [26, 98] width 44 height 5
